Goal: Information Seeking & Learning: Learn about a topic

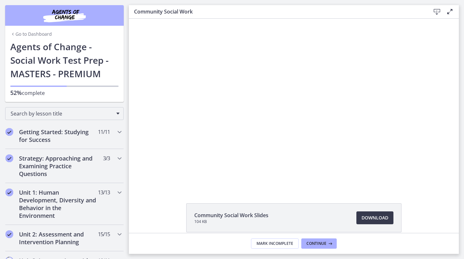
scroll to position [276, 0]
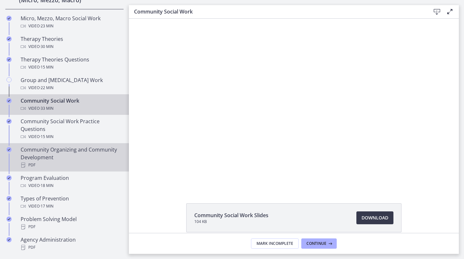
drag, startPoint x: 63, startPoint y: 167, endPoint x: 61, endPoint y: 162, distance: 5.8
click at [63, 167] on div "PDF" at bounding box center [71, 165] width 101 height 8
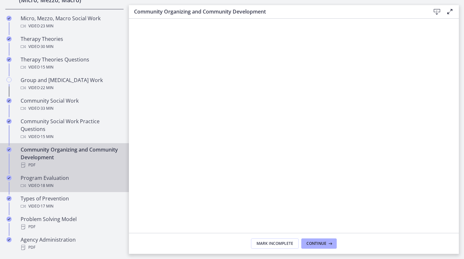
click at [37, 179] on div "Program Evaluation Video · 18 min" at bounding box center [71, 181] width 101 height 15
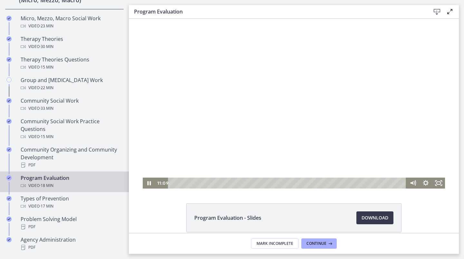
click at [232, 140] on div at bounding box center [294, 104] width 303 height 170
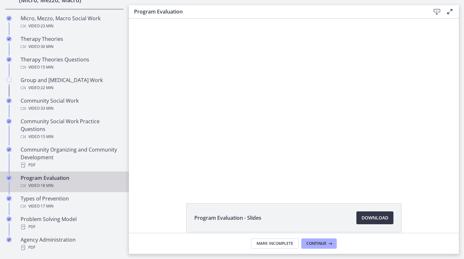
click at [385, 219] on span "Download Opens in a new window" at bounding box center [375, 218] width 27 height 8
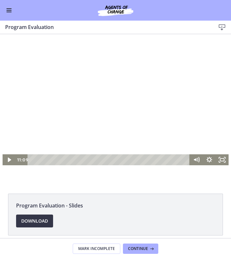
scroll to position [25, 0]
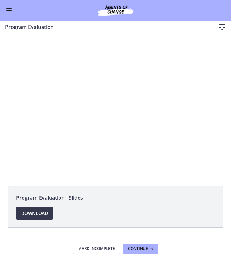
click at [15, 15] on div "Go to Dashboard" at bounding box center [115, 10] width 231 height 21
click at [4, 8] on div "Go to Dashboard" at bounding box center [115, 10] width 231 height 21
click at [7, 10] on span "Enable menu" at bounding box center [8, 10] width 5 height 1
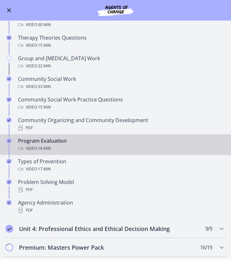
scroll to position [203, 0]
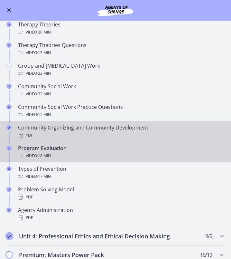
click at [109, 135] on div "PDF" at bounding box center [122, 135] width 208 height 8
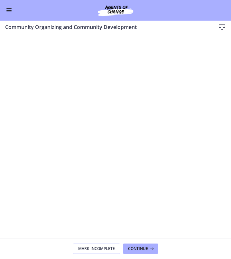
click at [8, 5] on div "Go to Dashboard" at bounding box center [115, 10] width 231 height 21
click at [10, 11] on button "Enable menu" at bounding box center [9, 10] width 8 height 8
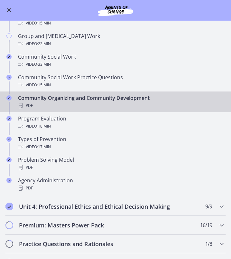
scroll to position [267, 0]
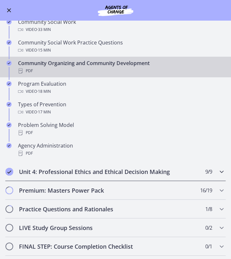
click at [96, 171] on h2 "Unit 4: Professional Ethics and Ethical Decision Making" at bounding box center [109, 172] width 181 height 8
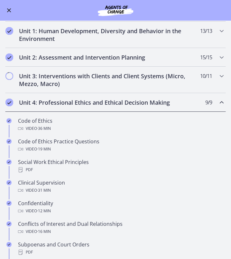
scroll to position [98, 0]
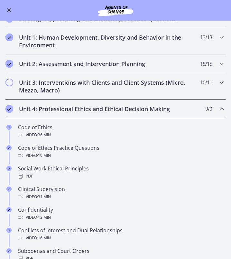
click at [88, 92] on h2 "Unit 3: Interventions with Clients and Client Systems (Micro, Mezzo, Macro)" at bounding box center [109, 86] width 181 height 15
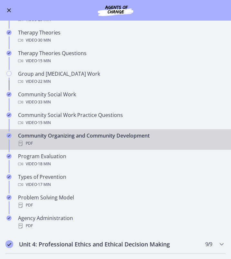
scroll to position [324, 0]
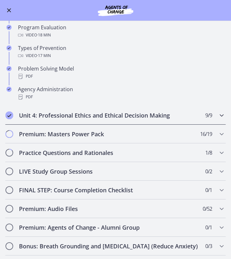
click at [75, 122] on div "Unit 4: Professional Ethics and Ethical Decision Making 9 / 9 Completed" at bounding box center [115, 115] width 221 height 19
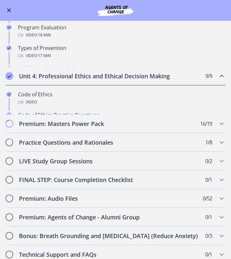
scroll to position [323, 0]
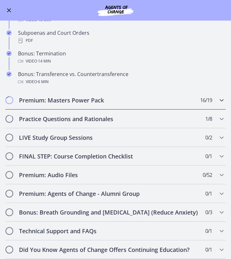
click at [80, 96] on h2 "Premium: Masters Power Pack" at bounding box center [109, 100] width 181 height 8
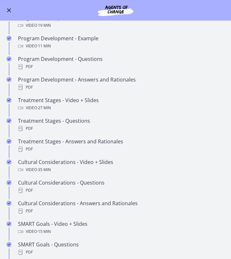
scroll to position [194, 0]
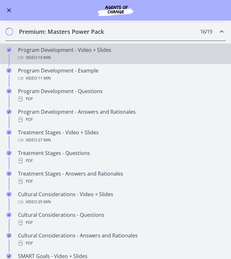
click at [80, 60] on div "Video · 19 min" at bounding box center [122, 58] width 208 height 8
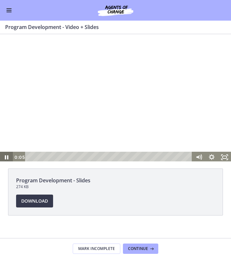
click at [8, 158] on icon "Pause" at bounding box center [7, 157] width 4 height 4
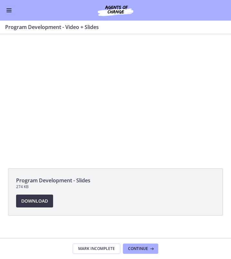
click at [35, 206] on link "Download Opens in a new window" at bounding box center [34, 201] width 37 height 13
drag, startPoint x: 13, startPoint y: 15, endPoint x: 10, endPoint y: 12, distance: 4.3
click at [13, 15] on div "Go to Dashboard" at bounding box center [115, 10] width 231 height 21
click at [10, 12] on button "Enable menu" at bounding box center [9, 10] width 8 height 8
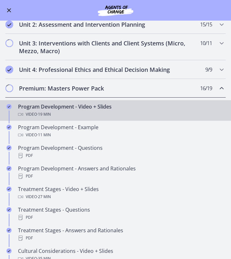
scroll to position [130, 0]
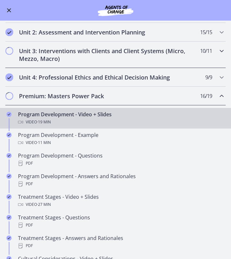
click at [68, 53] on h2 "Unit 3: Interventions with Clients and Client Systems (Micro, Mezzo, Macro)" at bounding box center [109, 54] width 181 height 15
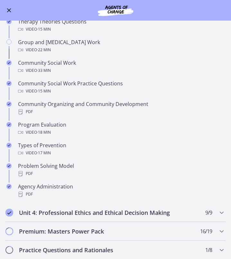
scroll to position [258, 0]
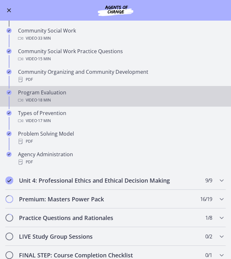
click at [50, 97] on span "· 18 min" at bounding box center [44, 100] width 14 height 8
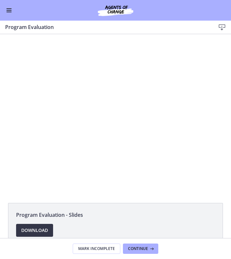
click at [39, 236] on link "Download Opens in a new window" at bounding box center [34, 230] width 37 height 13
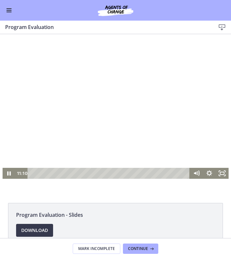
drag, startPoint x: 65, startPoint y: 74, endPoint x: 66, endPoint y: 61, distance: 13.0
click at [65, 74] on div at bounding box center [116, 114] width 227 height 127
click at [13, 14] on div "Go to Dashboard" at bounding box center [115, 10] width 231 height 21
click at [13, 13] on button "Enable menu" at bounding box center [9, 10] width 8 height 8
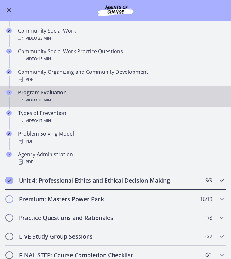
click at [69, 179] on h2 "Unit 4: Professional Ethics and Ethical Decision Making" at bounding box center [109, 181] width 181 height 8
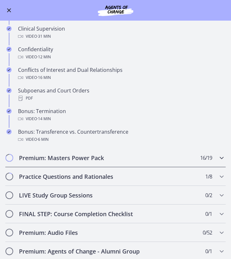
click at [65, 154] on h2 "Premium: Masters Power Pack" at bounding box center [109, 158] width 181 height 8
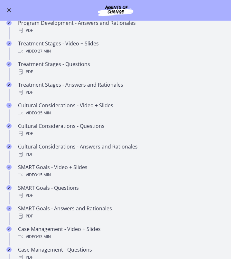
scroll to position [323, 0]
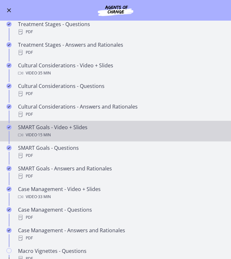
click at [66, 127] on div "SMART Goals - Video + Slides Video · 15 min" at bounding box center [122, 130] width 208 height 15
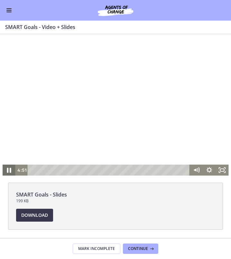
click at [9, 171] on icon "Pause" at bounding box center [8, 170] width 15 height 13
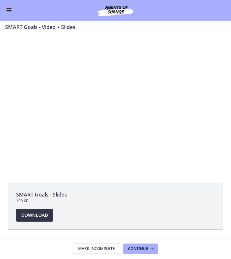
click at [37, 219] on link "Download Opens in a new window" at bounding box center [34, 215] width 37 height 13
